Goal: Information Seeking & Learning: Learn about a topic

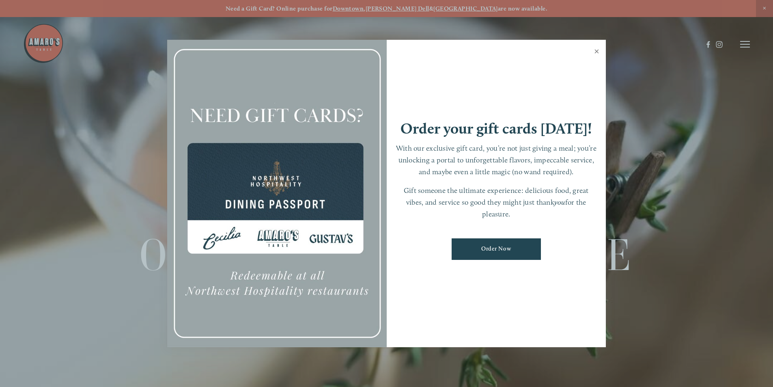
click at [597, 50] on link "Close" at bounding box center [597, 52] width 16 height 23
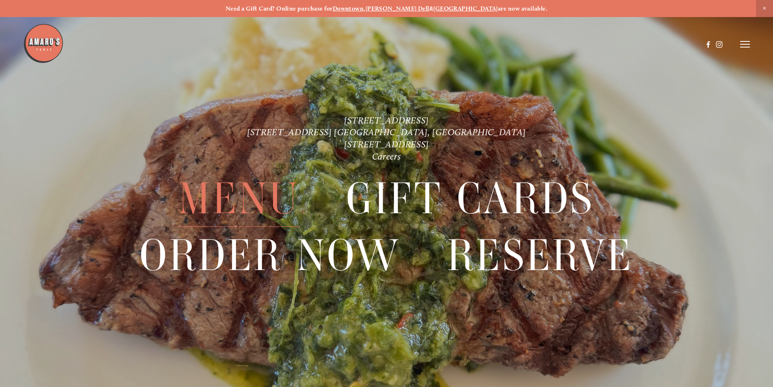
click at [252, 199] on span "Menu" at bounding box center [239, 199] width 121 height 56
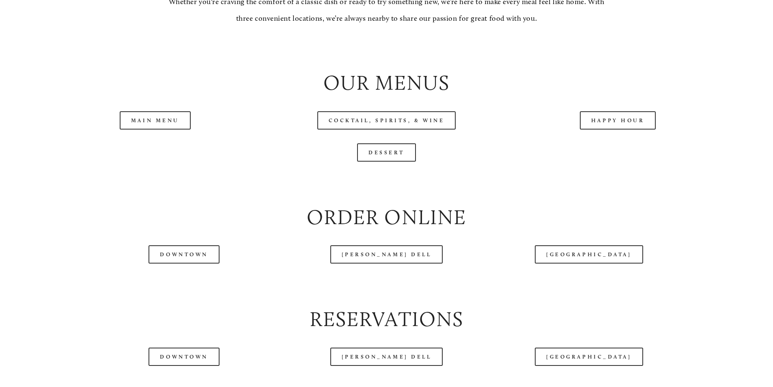
scroll to position [934, 0]
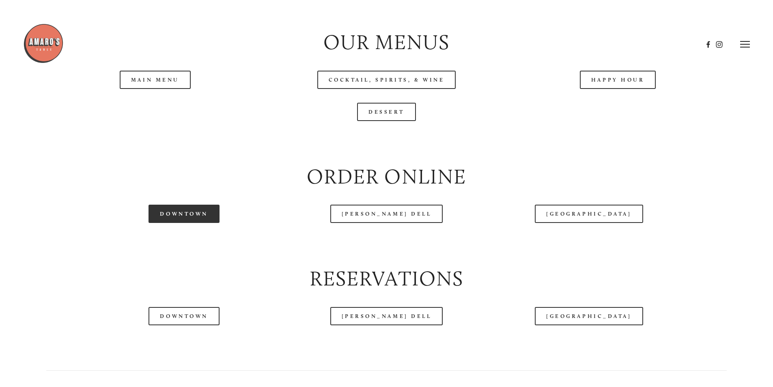
click at [175, 223] on link "Downtown" at bounding box center [184, 214] width 71 height 18
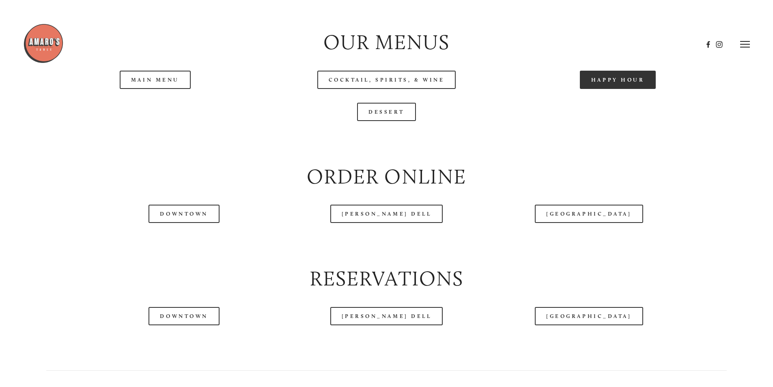
click at [635, 89] on link "Happy Hour" at bounding box center [618, 80] width 76 height 18
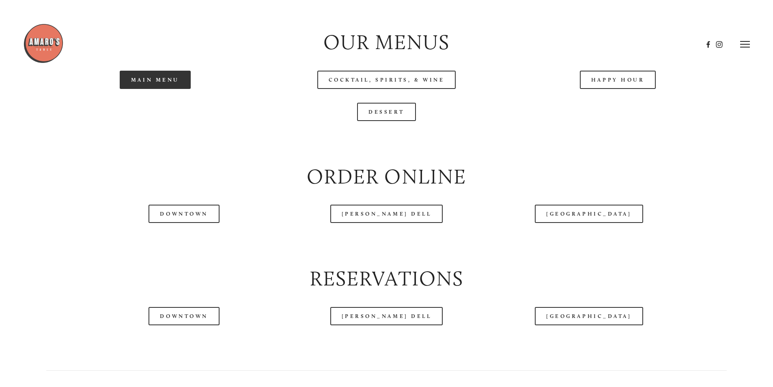
click at [179, 89] on link "Main Menu" at bounding box center [155, 80] width 71 height 18
click at [170, 89] on link "Main Menu" at bounding box center [155, 80] width 71 height 18
click at [201, 223] on link "Downtown" at bounding box center [184, 214] width 71 height 18
